Goal: Find specific page/section: Find specific page/section

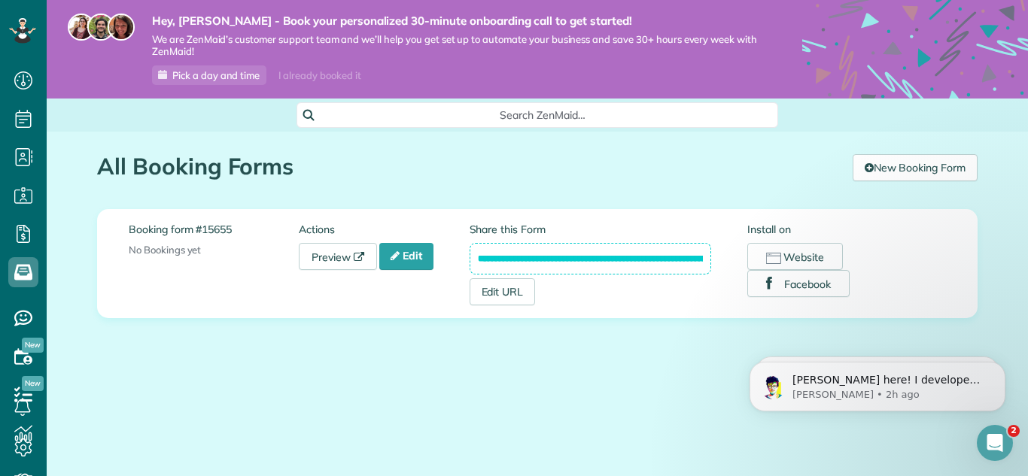
scroll to position [7, 7]
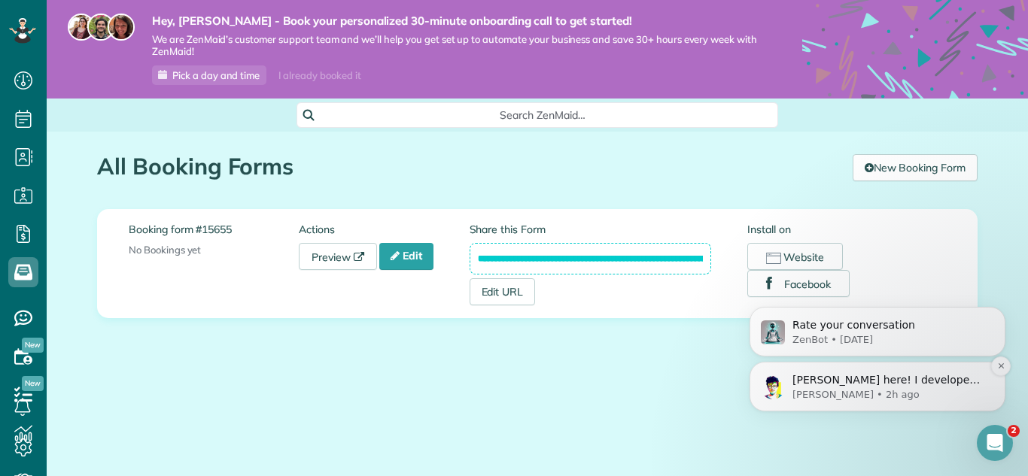
click at [883, 388] on p "[PERSON_NAME] • 2h ago" at bounding box center [890, 395] width 194 height 14
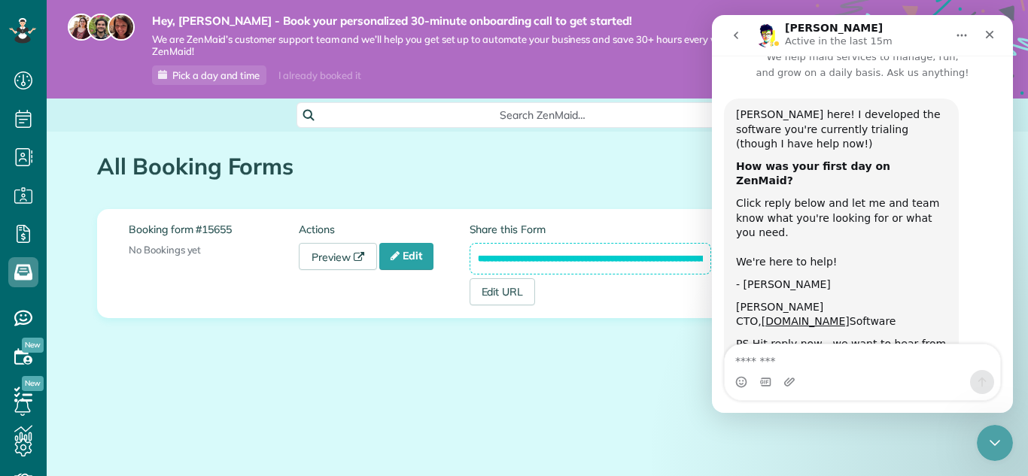
scroll to position [37, 0]
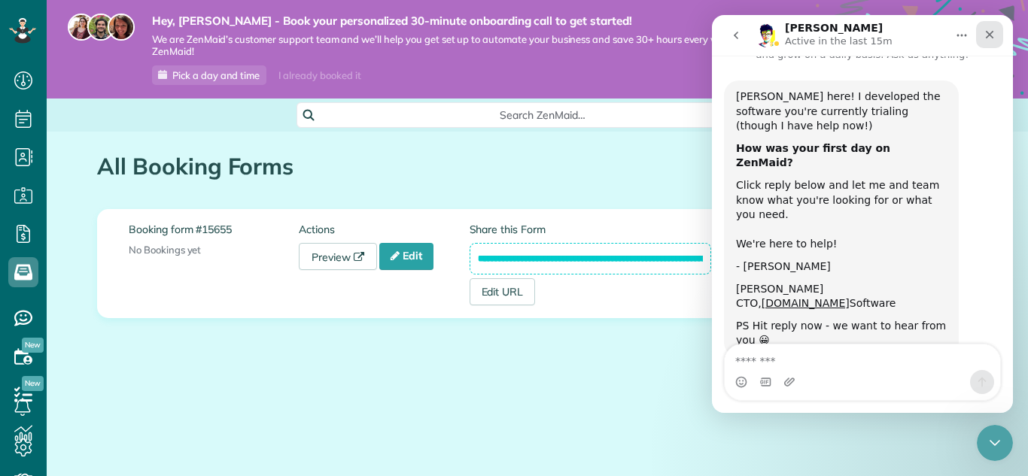
click at [991, 32] on icon "Close" at bounding box center [990, 35] width 12 height 12
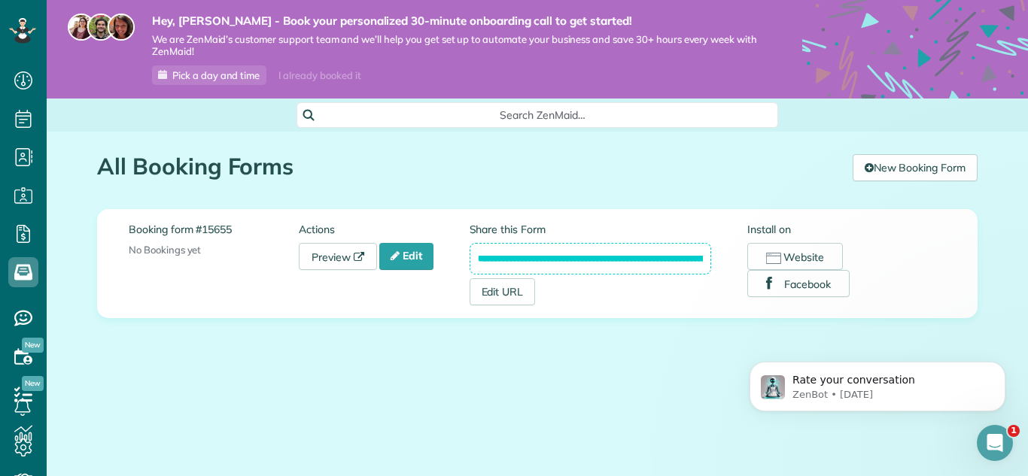
scroll to position [0, 0]
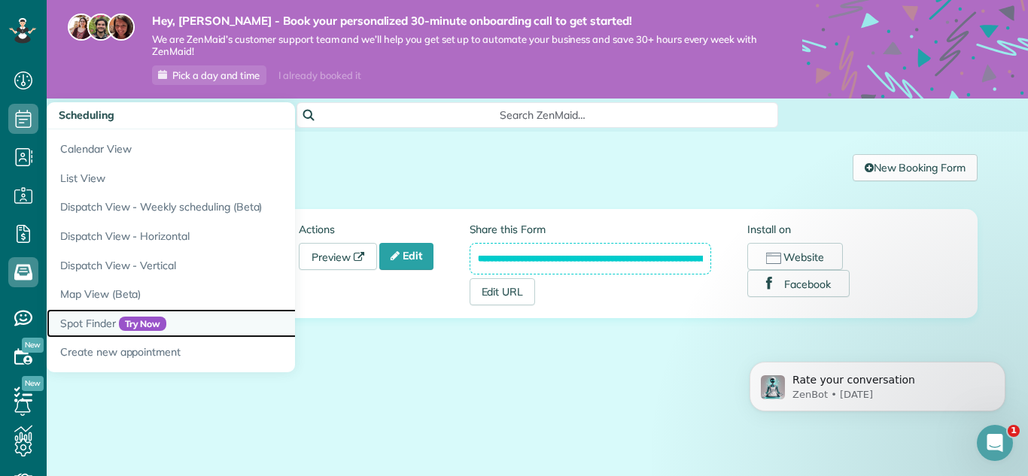
click at [102, 326] on link "Spot Finder Try Now" at bounding box center [235, 323] width 376 height 29
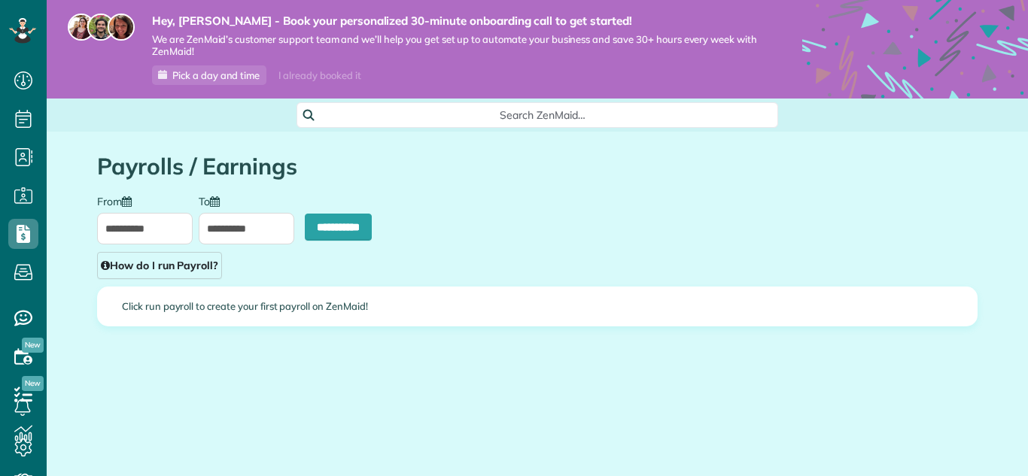
scroll to position [7, 7]
type input "**********"
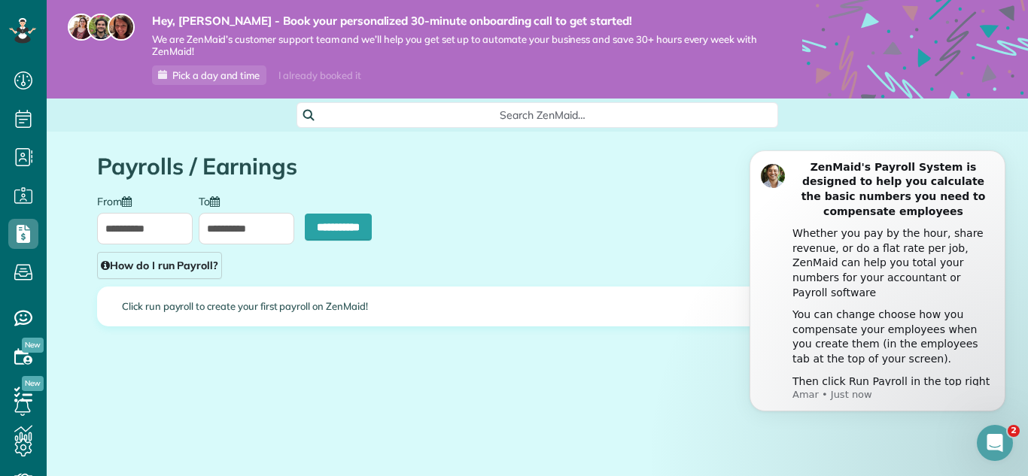
scroll to position [0, 0]
click at [20, 27] on icon at bounding box center [21, 27] width 3 height 3
